Goal: Browse casually: Explore the website without a specific task or goal

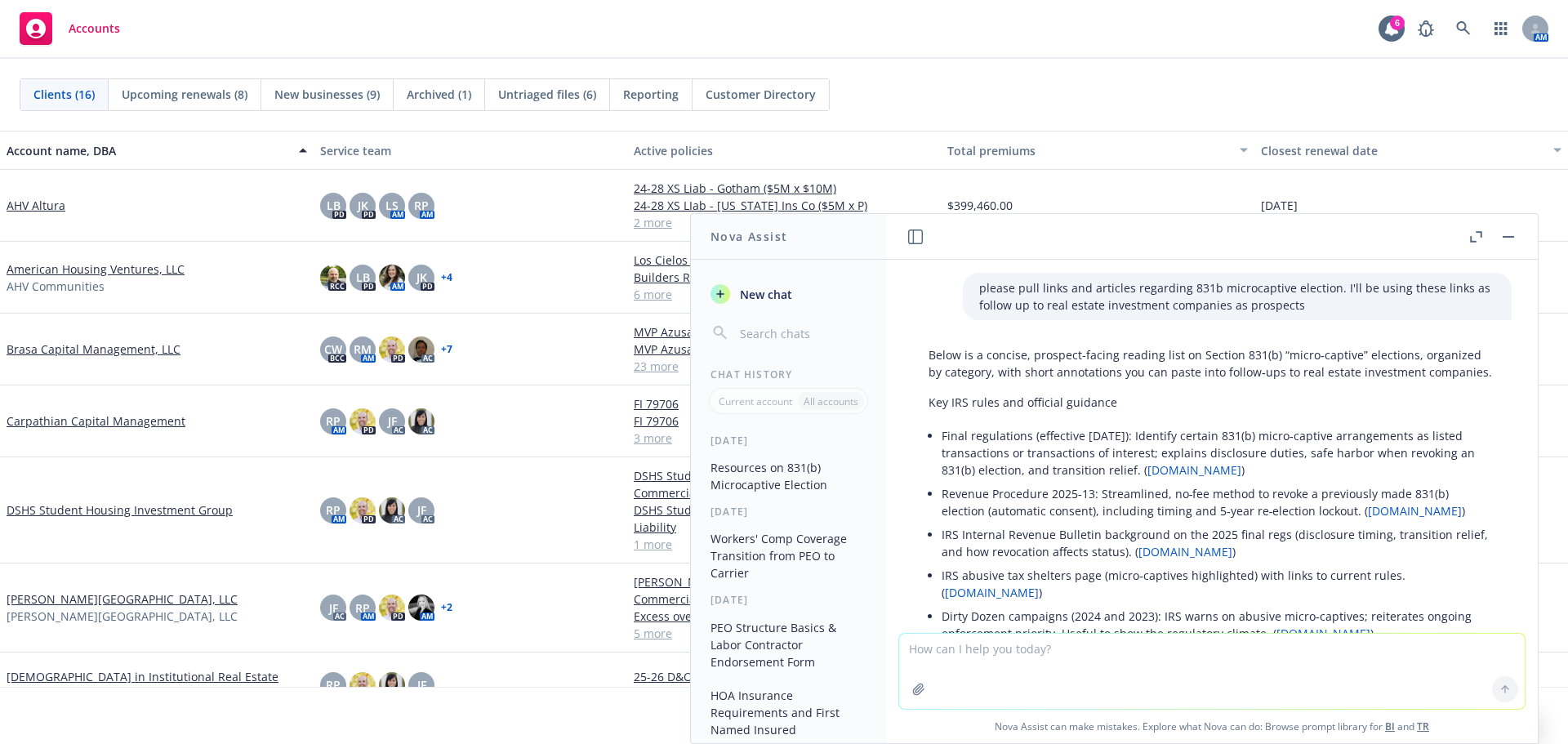
scroll to position [819, 0]
